Goal: Information Seeking & Learning: Learn about a topic

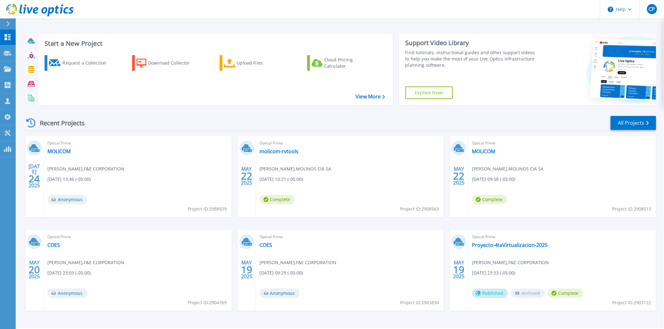
click at [7, 24] on icon at bounding box center [7, 23] width 3 height 5
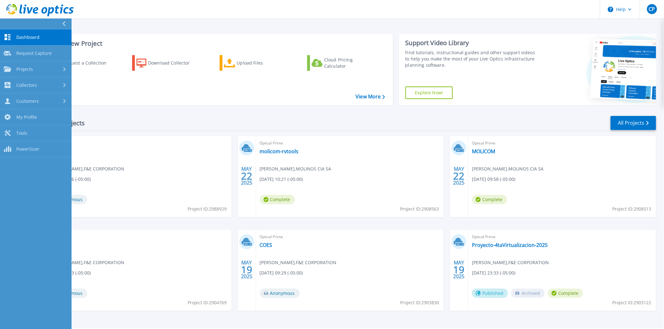
click at [65, 25] on icon at bounding box center [63, 23] width 3 height 5
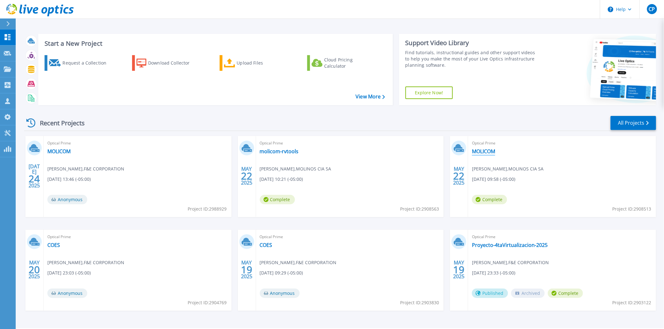
click at [369, 152] on link "MOLICOM" at bounding box center [483, 151] width 23 height 6
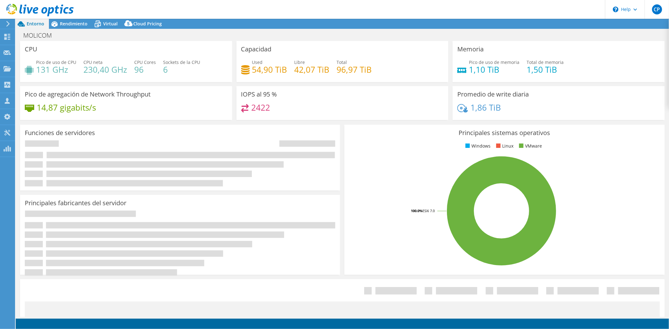
select select "USD"
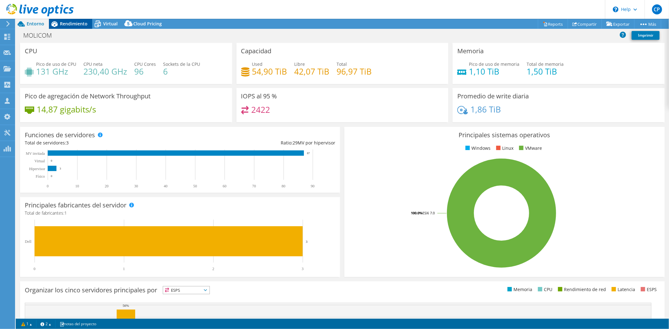
click at [75, 24] on span "Rendimiento" at bounding box center [74, 24] width 28 height 6
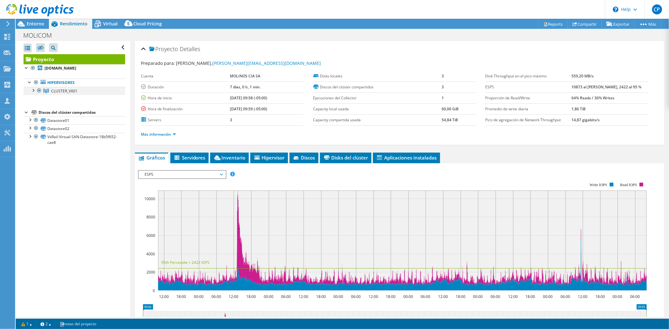
click at [34, 92] on div at bounding box center [33, 90] width 6 height 6
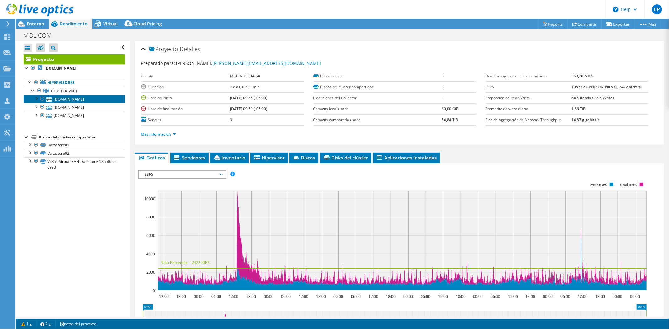
click at [80, 98] on link "[DOMAIN_NAME]" at bounding box center [75, 99] width 102 height 8
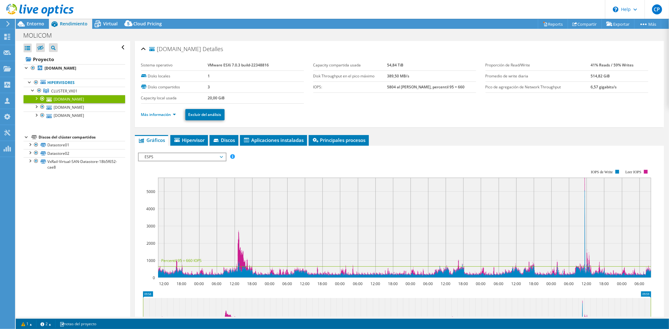
click at [219, 154] on span "ESPS" at bounding box center [182, 157] width 81 height 8
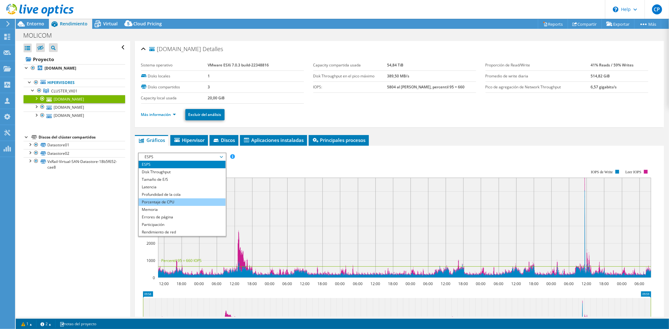
click at [168, 200] on li "Porcentaje de CPU" at bounding box center [182, 203] width 87 height 8
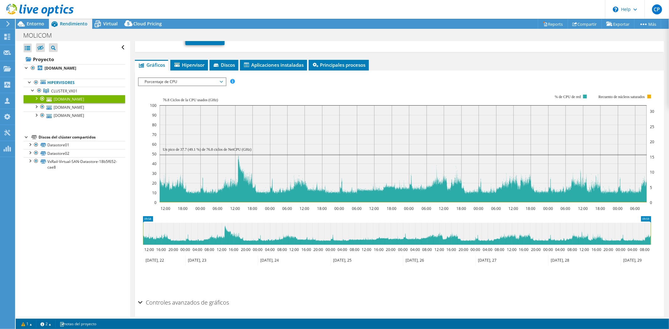
scroll to position [76, 0]
